Goal: Use online tool/utility: Use online tool/utility

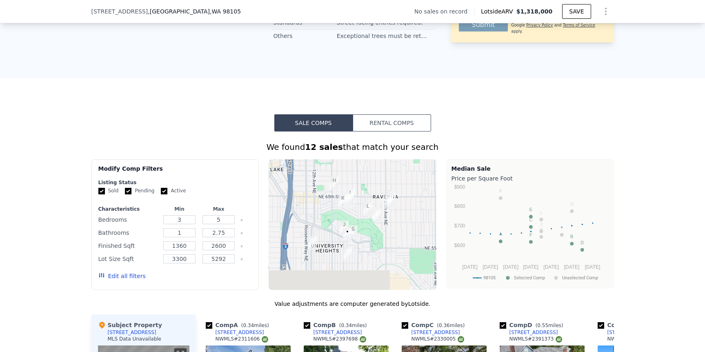
scroll to position [568, 0]
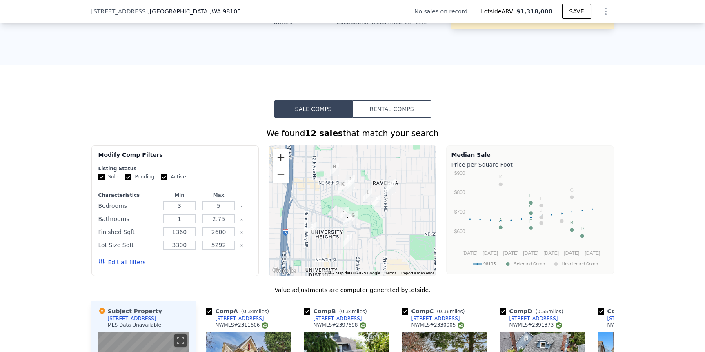
click at [277, 160] on button "Zoom in" at bounding box center [281, 157] width 16 height 16
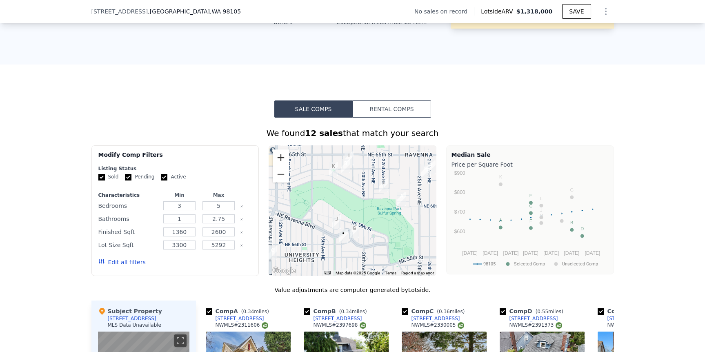
click at [277, 160] on button "Zoom in" at bounding box center [281, 157] width 16 height 16
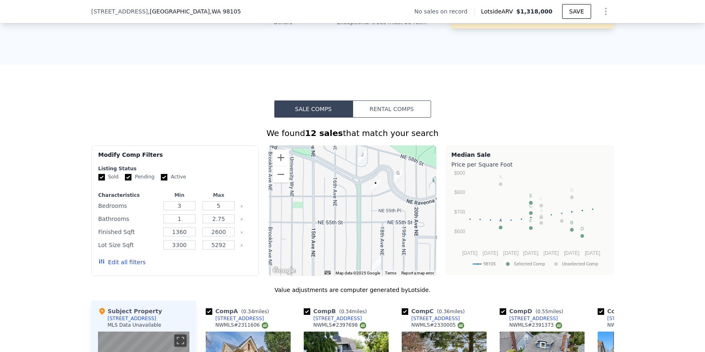
drag, startPoint x: 316, startPoint y: 257, endPoint x: 357, endPoint y: 173, distance: 94.0
click at [357, 173] on div at bounding box center [353, 210] width 168 height 131
click at [285, 163] on button "Zoom in" at bounding box center [281, 157] width 16 height 16
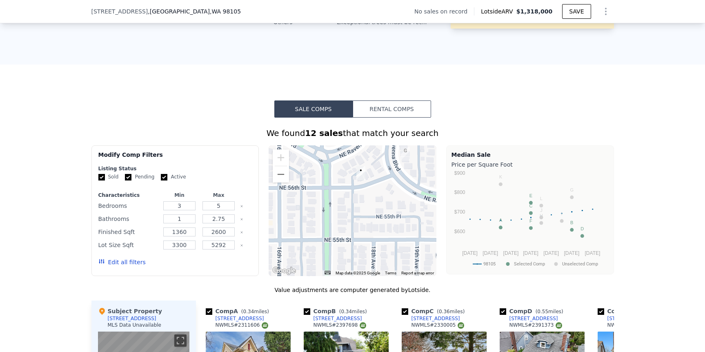
drag, startPoint x: 350, startPoint y: 216, endPoint x: 313, endPoint y: 227, distance: 38.1
click at [313, 227] on div at bounding box center [353, 210] width 168 height 131
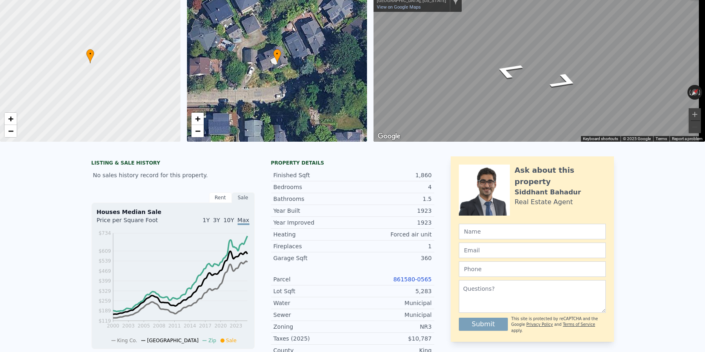
scroll to position [3, 0]
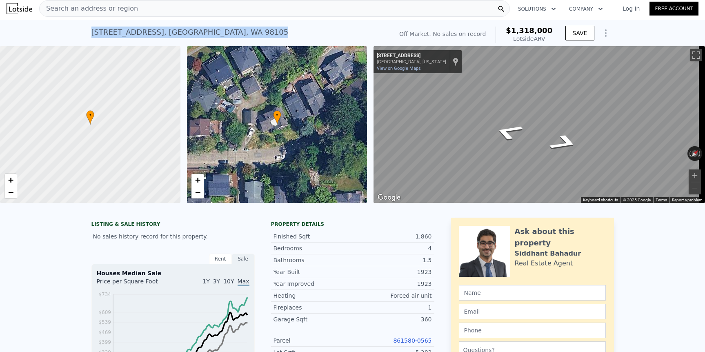
drag, startPoint x: 223, startPoint y: 35, endPoint x: 81, endPoint y: 33, distance: 142.1
click at [81, 33] on div "[STREET_ADDRESS] No sales on record (~ARV $1.318m ) Off Market. No sales on rec…" at bounding box center [352, 33] width 705 height 26
copy div "[STREET_ADDRESS]"
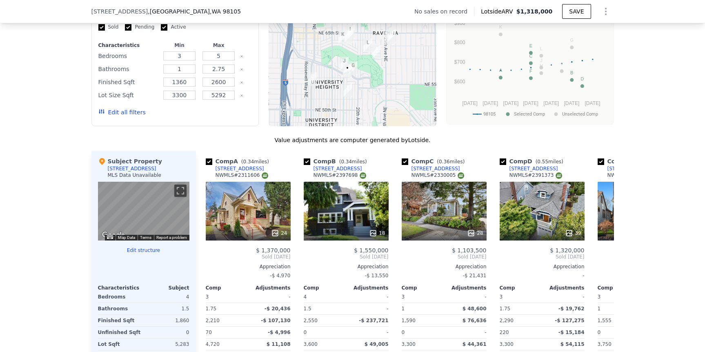
scroll to position [623, 0]
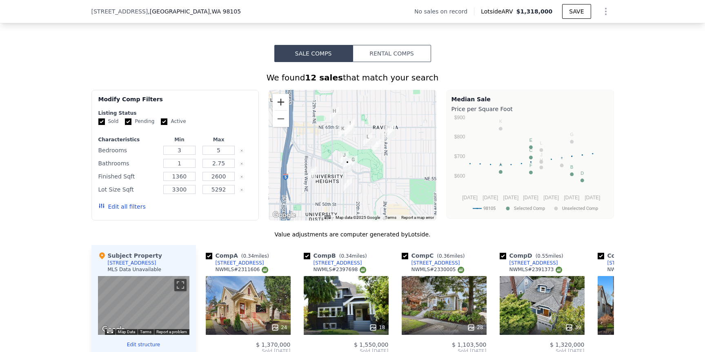
click at [277, 107] on button "Zoom in" at bounding box center [281, 102] width 16 height 16
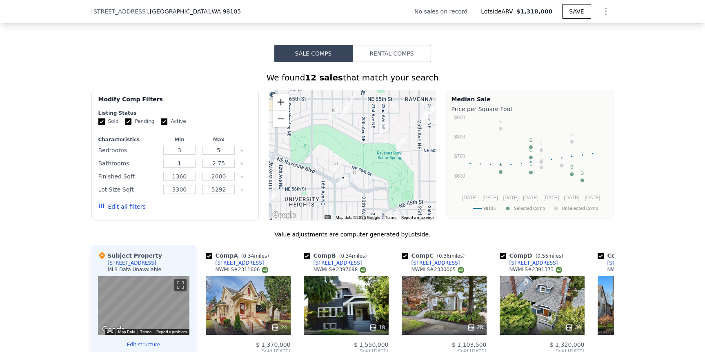
click at [277, 107] on button "Zoom in" at bounding box center [281, 102] width 16 height 16
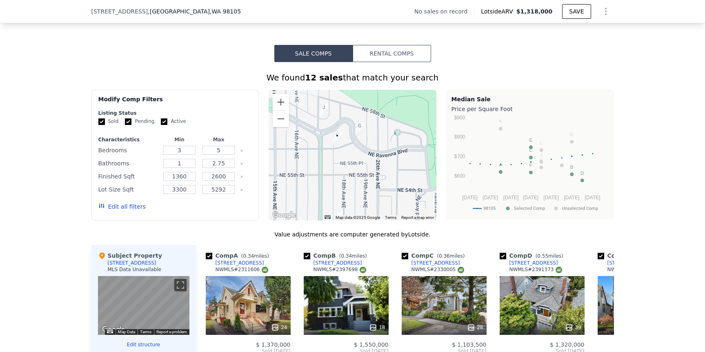
drag, startPoint x: 326, startPoint y: 178, endPoint x: 329, endPoint y: 102, distance: 76.0
click at [329, 102] on div at bounding box center [353, 155] width 168 height 131
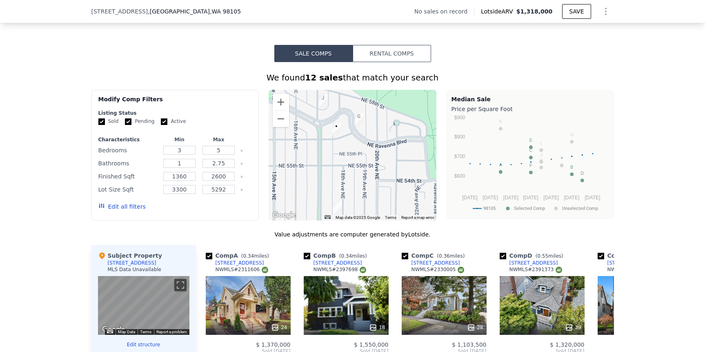
click at [341, 165] on div at bounding box center [353, 155] width 168 height 131
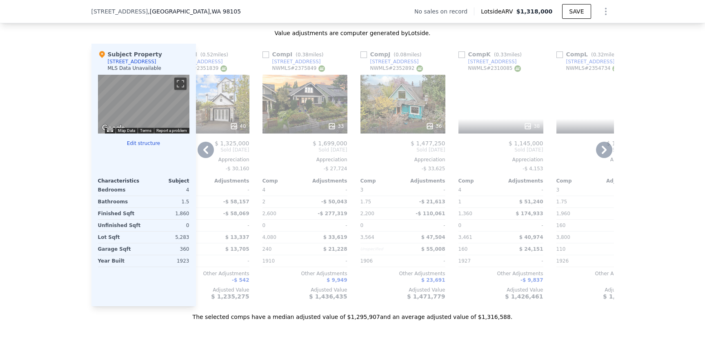
scroll to position [0, 777]
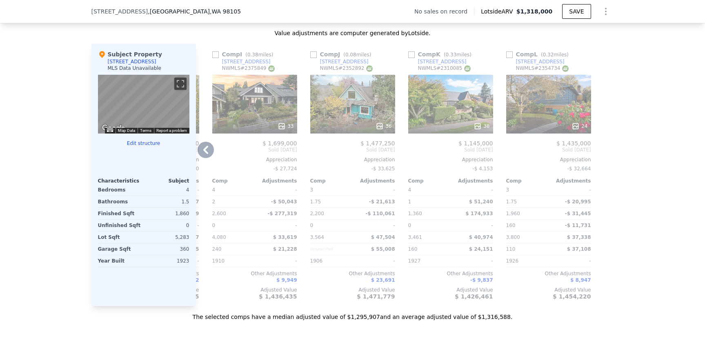
click at [525, 124] on div "24" at bounding box center [548, 104] width 85 height 59
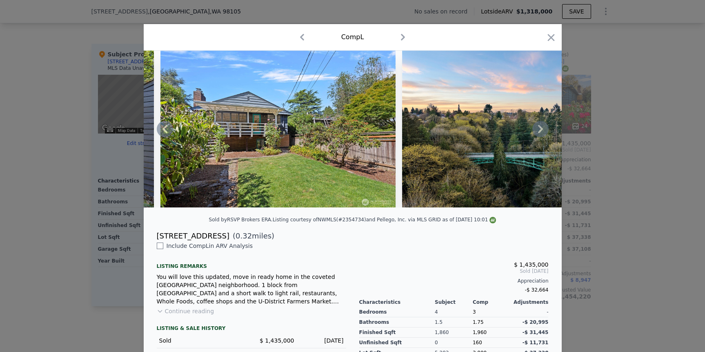
scroll to position [0, 5378]
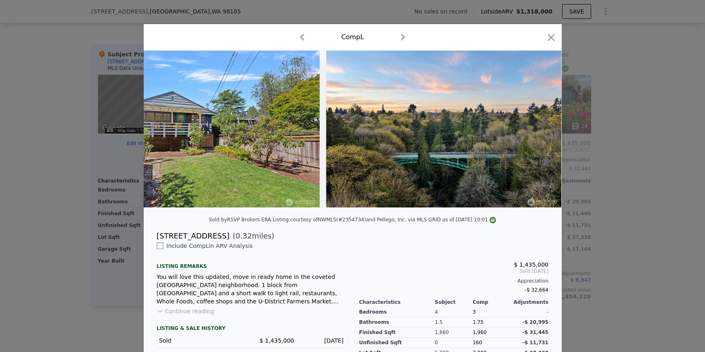
drag, startPoint x: 547, startPoint y: 39, endPoint x: 523, endPoint y: 110, distance: 74.9
click at [548, 39] on icon "button" at bounding box center [551, 37] width 7 height 7
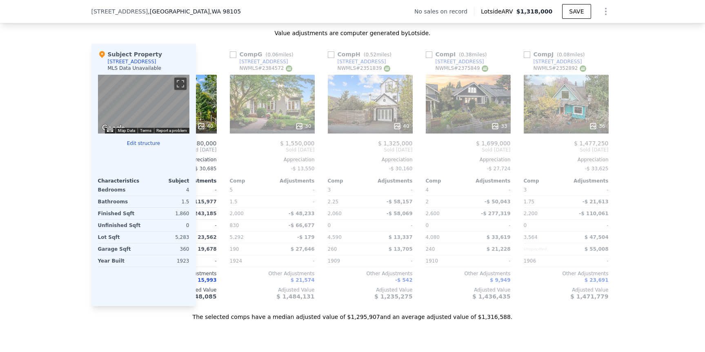
scroll to position [0, 777]
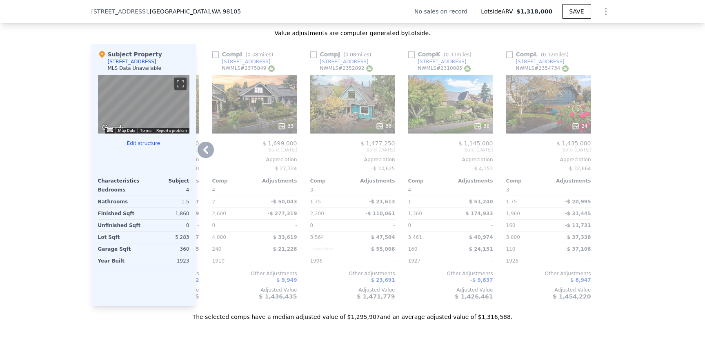
click at [542, 147] on div "$ 1,435,000" at bounding box center [548, 143] width 85 height 7
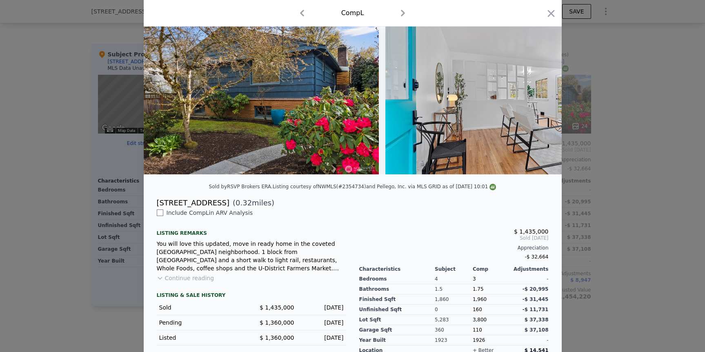
scroll to position [47, 0]
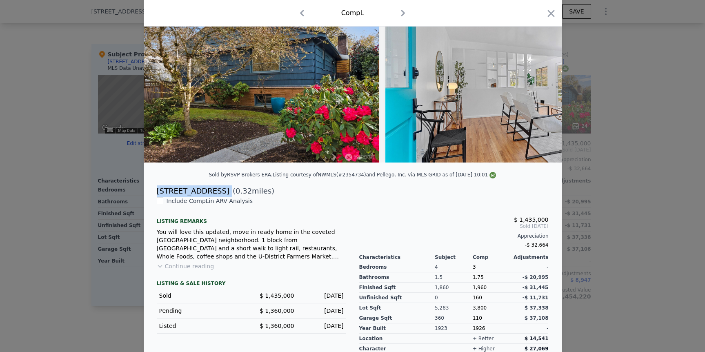
drag, startPoint x: 155, startPoint y: 197, endPoint x: 210, endPoint y: 196, distance: 55.1
click at [210, 196] on div "[STREET_ADDRESS] ( 0.32 miles)" at bounding box center [352, 190] width 405 height 11
copy div "[STREET_ADDRESS]"
click at [547, 15] on icon "button" at bounding box center [550, 13] width 11 height 11
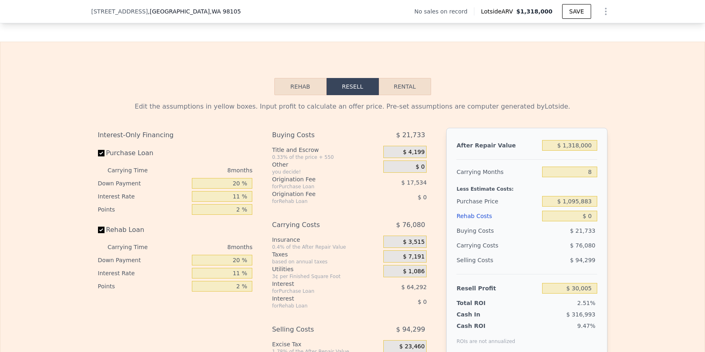
scroll to position [1141, 0]
drag, startPoint x: 548, startPoint y: 155, endPoint x: 601, endPoint y: 158, distance: 53.1
click at [601, 158] on div "After Repair Value $ 1,318,000 Carrying Months 8 Less Estimate Costs: Purchase …" at bounding box center [526, 240] width 161 height 227
type input "$ 1"
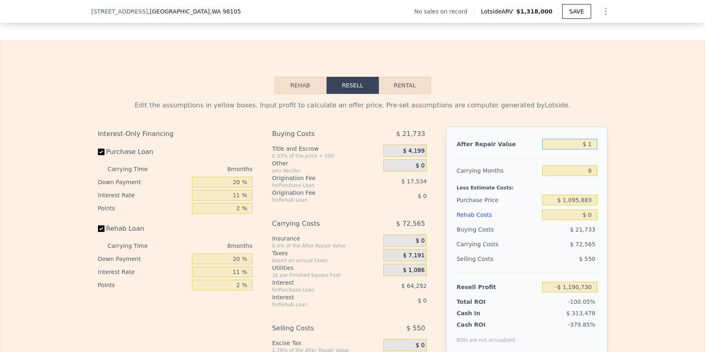
type input "-$ 1,190,730"
type input "$ 13"
type input "-$ 1,190,718"
type input "$ 130,000"
type input "-$ 1,070,325"
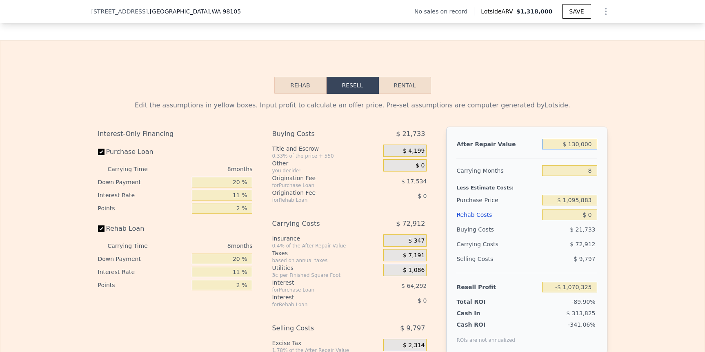
type input "$ 1,300,000"
type input "$ 13,333"
type input "$ 1,300,000"
drag, startPoint x: 568, startPoint y: 227, endPoint x: 593, endPoint y: 226, distance: 24.5
click at [593, 220] on input "$ 0" at bounding box center [569, 214] width 55 height 11
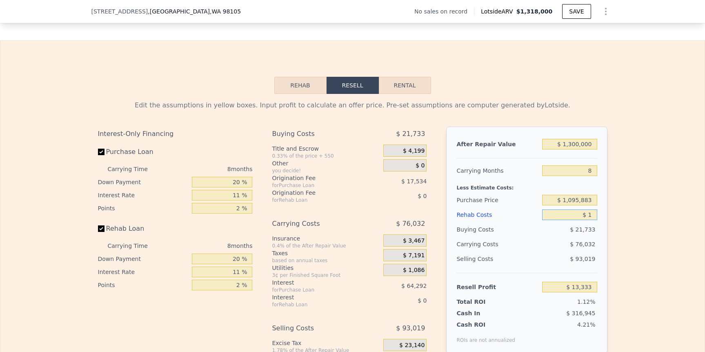
type input "$ 14"
type input "$ 13,319"
type input "$ 140"
type input "$ 13,183"
type input "$ 1,400"
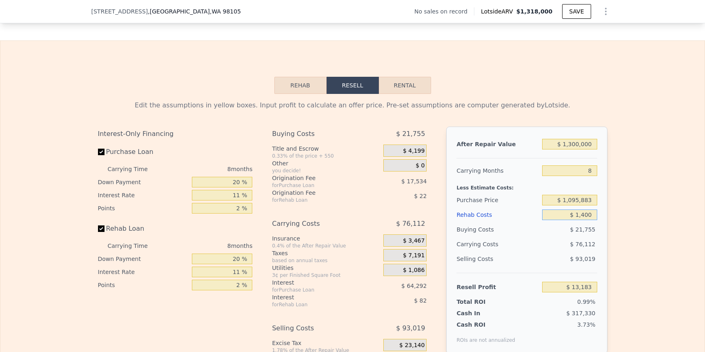
type input "$ 11,831"
type input "$ 14,000"
type input "-$ 1,715"
type input "$ 140,000"
type input "-$ 137,123"
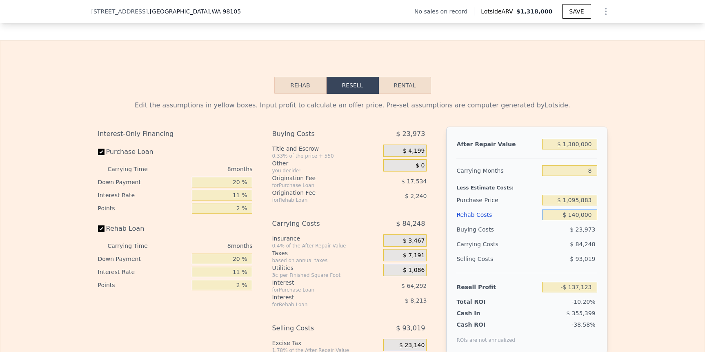
type input "$ 140,000"
type input "$ 880,000"
type input "$ 95,597"
click at [583, 205] on input "$ 880,000" at bounding box center [569, 200] width 55 height 11
drag, startPoint x: 581, startPoint y: 214, endPoint x: 549, endPoint y: 213, distance: 31.9
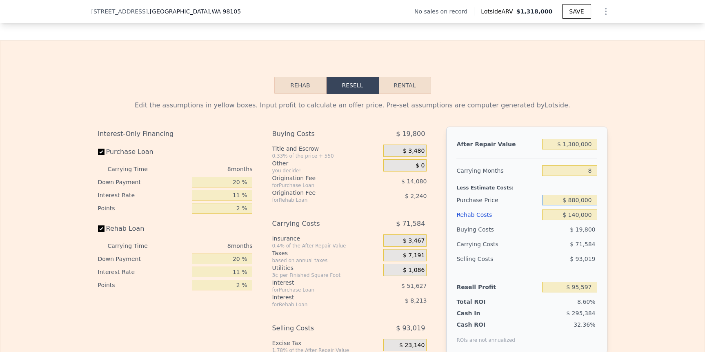
click at [549, 205] on input "$ 880,000" at bounding box center [569, 200] width 55 height 11
click at [558, 205] on input "$ 880,000" at bounding box center [569, 200] width 55 height 11
drag, startPoint x: 558, startPoint y: 214, endPoint x: 596, endPoint y: 214, distance: 38.0
click at [596, 214] on div "After Repair Value $ 1,300,000 Carrying Months 8 Less Estimate Costs: Purchase …" at bounding box center [526, 240] width 161 height 227
drag, startPoint x: 551, startPoint y: 226, endPoint x: 598, endPoint y: 227, distance: 46.6
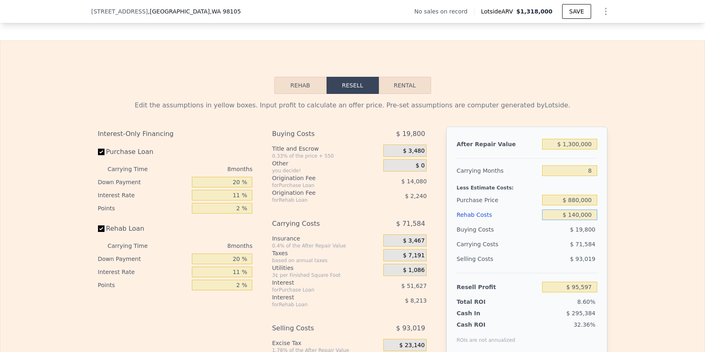
click at [598, 228] on div "After Repair Value $ 1,300,000 Carrying Months 8 Less Estimate Costs: Purchase …" at bounding box center [526, 240] width 161 height 227
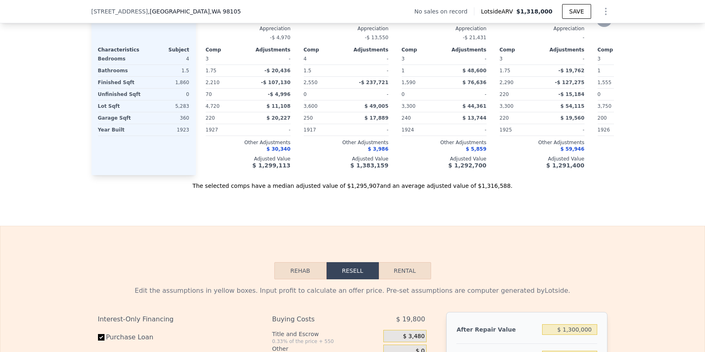
scroll to position [1126, 0]
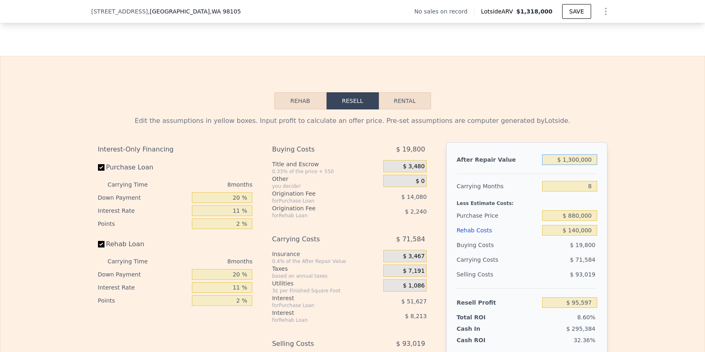
drag, startPoint x: 574, startPoint y: 173, endPoint x: 571, endPoint y: 177, distance: 5.6
click at [574, 165] on input "$ 1,300,000" at bounding box center [569, 159] width 55 height 11
type input "$ 1,350,000"
type input "$ 141,907"
type input "$ 1,350,000"
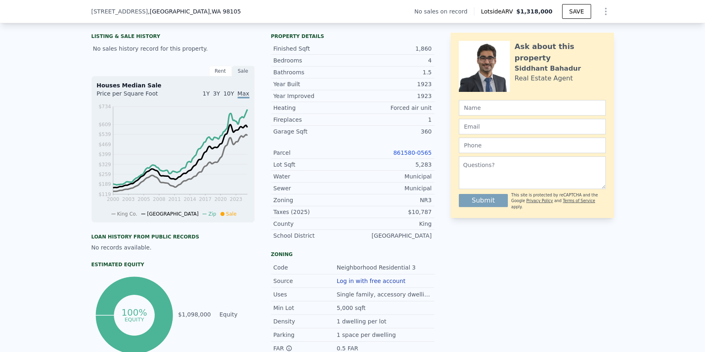
scroll to position [37, 0]
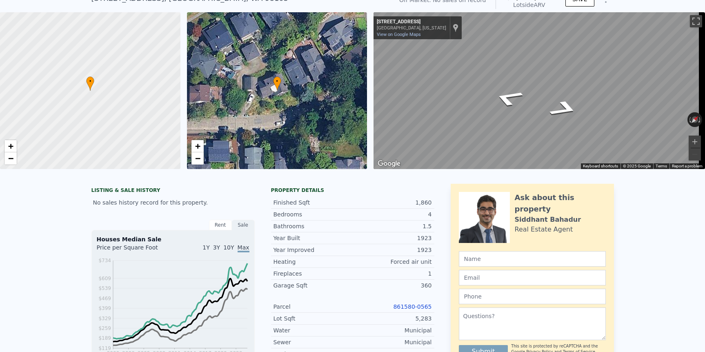
click at [210, 253] on div "1Y 3Y 10Y Max" at bounding box center [211, 249] width 76 height 13
click at [209, 251] on span "1Y" at bounding box center [206, 247] width 7 height 7
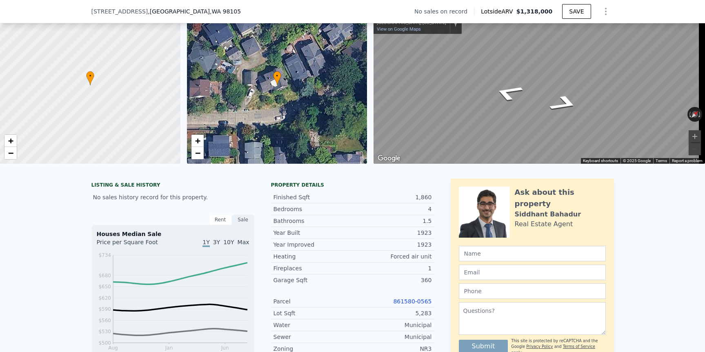
scroll to position [36, 0]
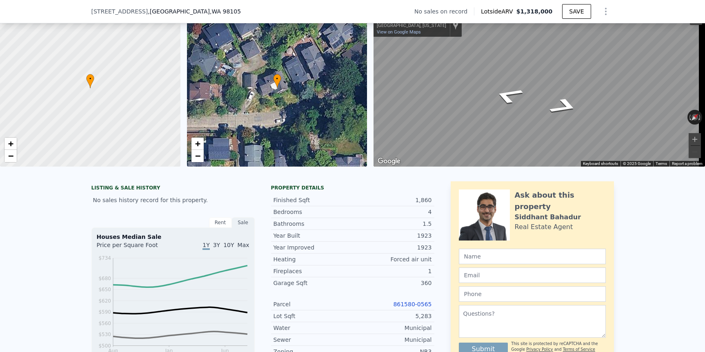
drag, startPoint x: 274, startPoint y: 254, endPoint x: 436, endPoint y: 256, distance: 162.1
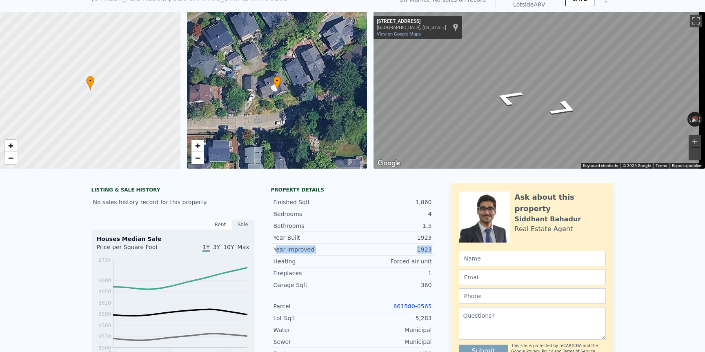
scroll to position [0, 0]
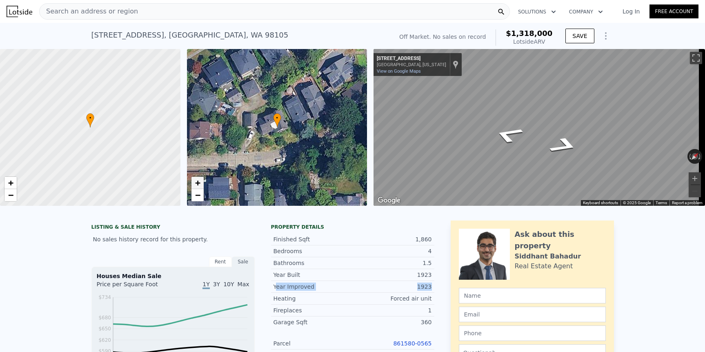
click at [197, 185] on span "+" at bounding box center [197, 183] width 5 height 10
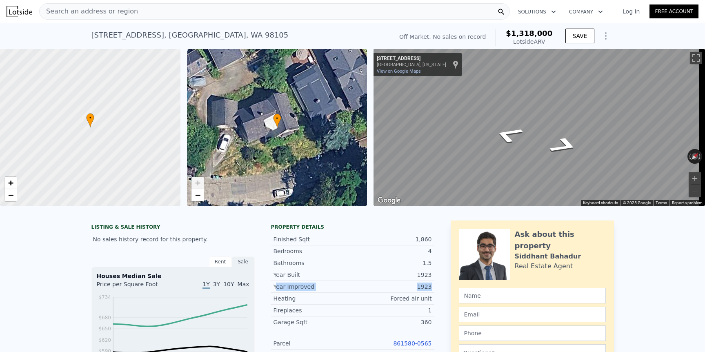
click at [198, 184] on span "+" at bounding box center [197, 183] width 5 height 10
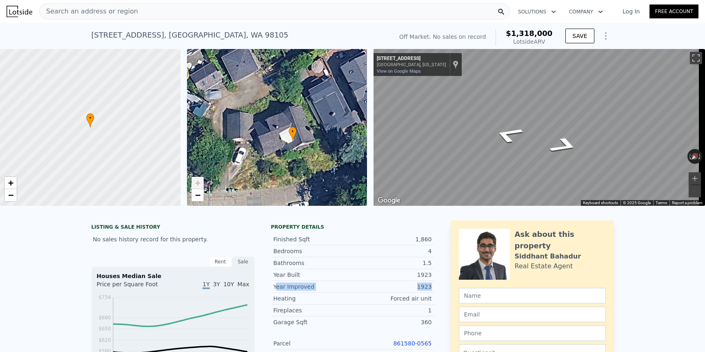
drag, startPoint x: 292, startPoint y: 155, endPoint x: 308, endPoint y: 167, distance: 20.3
click at [308, 167] on div "• + −" at bounding box center [277, 127] width 180 height 157
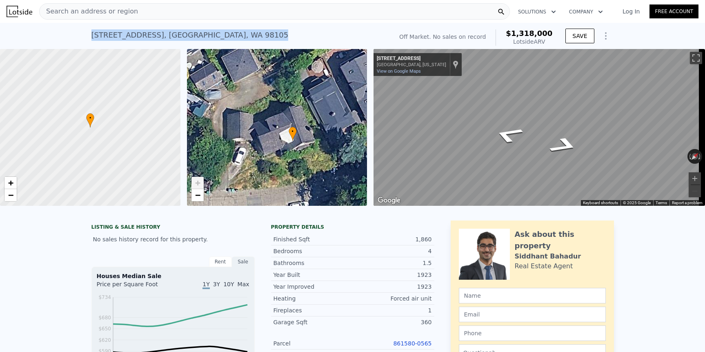
drag, startPoint x: 221, startPoint y: 41, endPoint x: 87, endPoint y: 35, distance: 134.1
click at [87, 35] on div "[STREET_ADDRESS] No sales on record (~ARV $1.318m ) Off Market. No sales on rec…" at bounding box center [352, 36] width 705 height 26
copy div "[STREET_ADDRESS]"
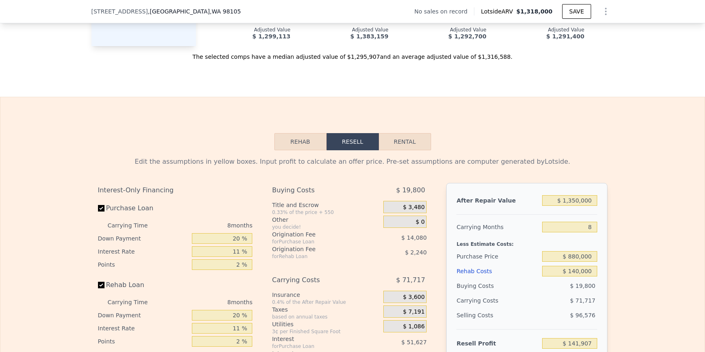
scroll to position [1095, 0]
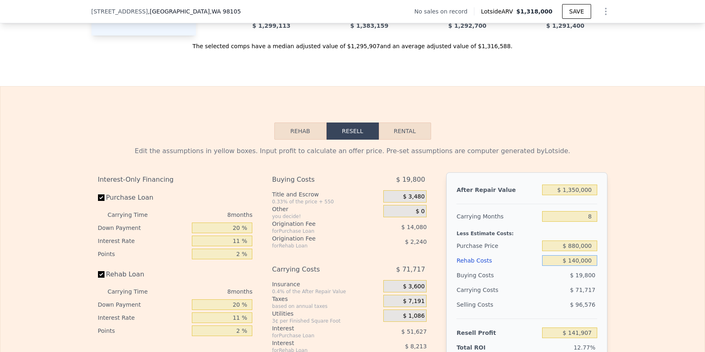
drag, startPoint x: 558, startPoint y: 273, endPoint x: 601, endPoint y: 275, distance: 43.3
click at [599, 274] on div "After Repair Value $ 1,350,000 Carrying Months 8 Less Estimate Costs: Purchase …" at bounding box center [526, 285] width 161 height 227
type input "$ 2"
type input "$ 292,361"
type input "$ 200"
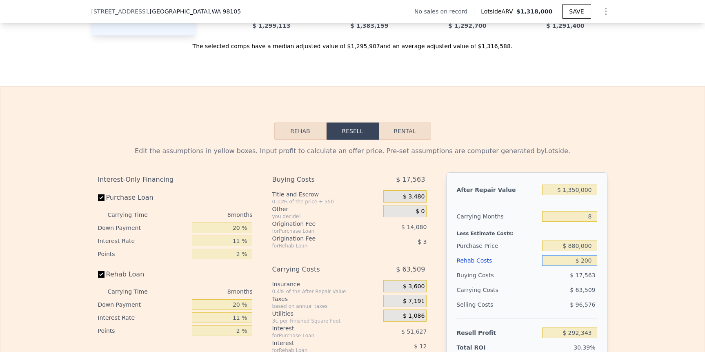
type input "$ 292,152"
type input "$ 20,000"
type input "$ 270,867"
type input "$ 200,000"
type input "$ 77,427"
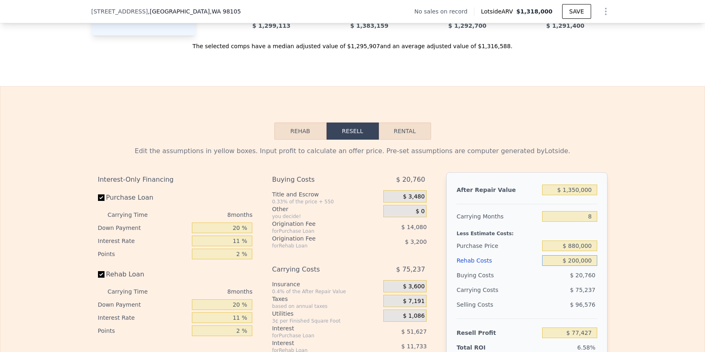
type input "$ 200,000"
click at [617, 249] on div "Edit the assumptions in yellow boxes. Input profit to calculate an offer price.…" at bounding box center [352, 292] width 704 height 304
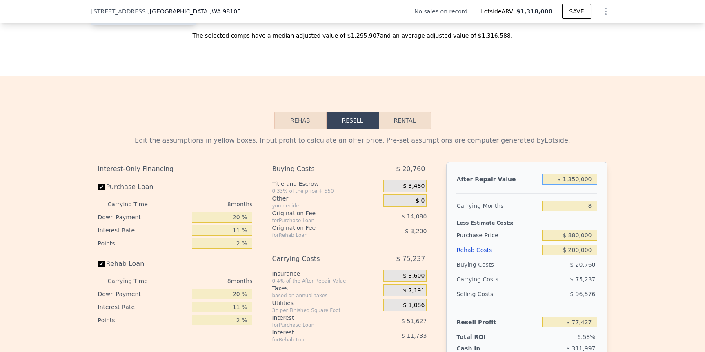
click at [572, 185] on input "$ 1,350,000" at bounding box center [569, 179] width 55 height 11
type input "$ 1,300,000"
type input "$ 31,117"
type input "$ 1,300,000"
click at [574, 240] on input "$ 880,000" at bounding box center [569, 235] width 55 height 11
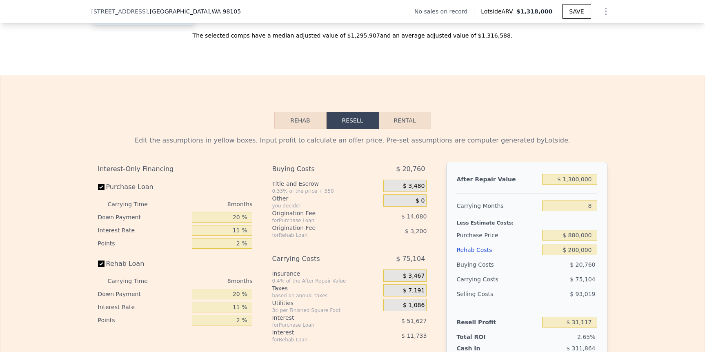
click at [581, 257] on div "$ 200,000" at bounding box center [569, 250] width 55 height 15
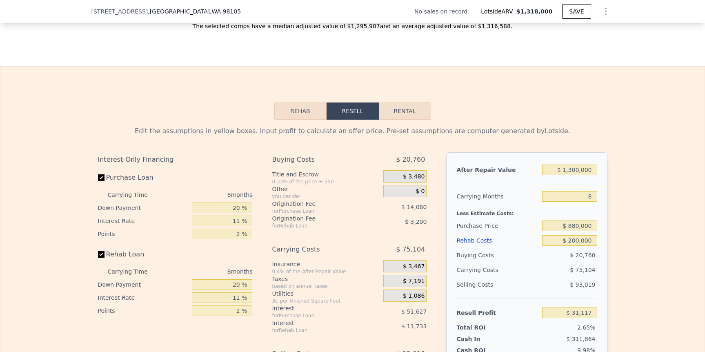
scroll to position [1145, 0]
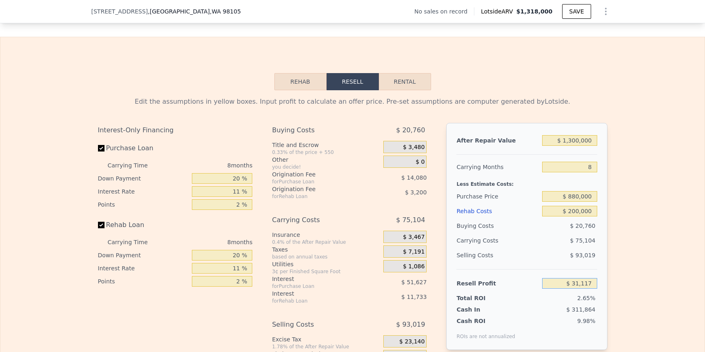
click at [582, 289] on input "$ 31,117" at bounding box center [569, 283] width 55 height 11
click at [583, 289] on input "$ 31,117" at bounding box center [569, 283] width 55 height 11
click at [588, 289] on input "$ 31,117" at bounding box center [569, 283] width 55 height 11
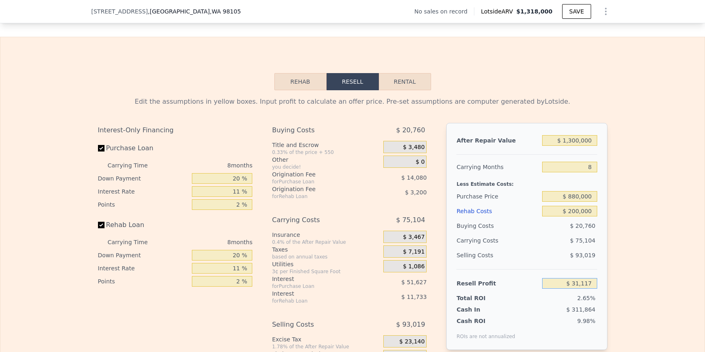
click at [588, 289] on input "$ 31,117" at bounding box center [569, 283] width 55 height 11
type input "$ 100,000"
type input "$ 816,095"
click at [579, 289] on input "$ 100,000" at bounding box center [569, 283] width 55 height 11
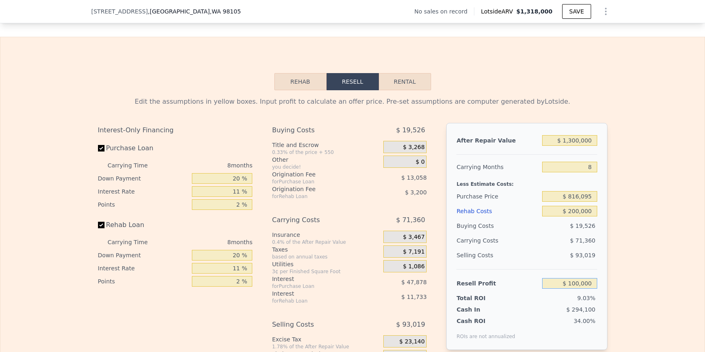
click at [580, 289] on input "$ 100,000" at bounding box center [569, 283] width 55 height 11
click at [585, 289] on input "$ 100,000" at bounding box center [569, 283] width 55 height 11
click at [584, 289] on input "$ 100,000" at bounding box center [569, 283] width 55 height 11
type input "$ 80,000"
type input "$ 834,650"
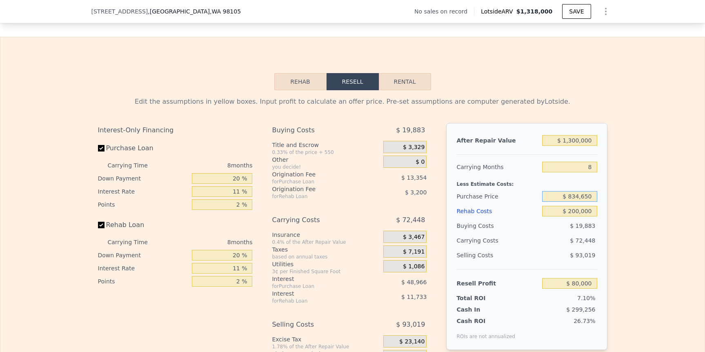
drag, startPoint x: 567, startPoint y: 207, endPoint x: 610, endPoint y: 208, distance: 43.3
click at [610, 208] on div "Edit the assumptions in yellow boxes. Input profit to calculate an offer price.…" at bounding box center [352, 242] width 704 height 304
